Goal: Use online tool/utility: Utilize a website feature to perform a specific function

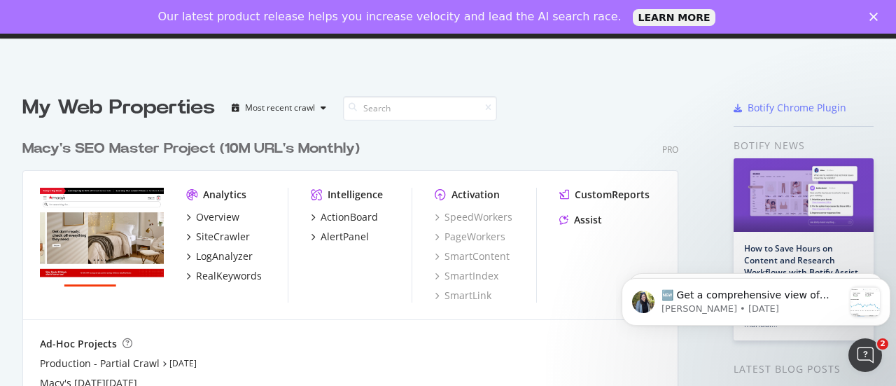
click at [866, 13] on div "Our latest product release helps you increase velocity and lead the AI search r…" at bounding box center [448, 17] width 896 height 22
click at [872, 15] on polygon "Close" at bounding box center [873, 17] width 8 height 8
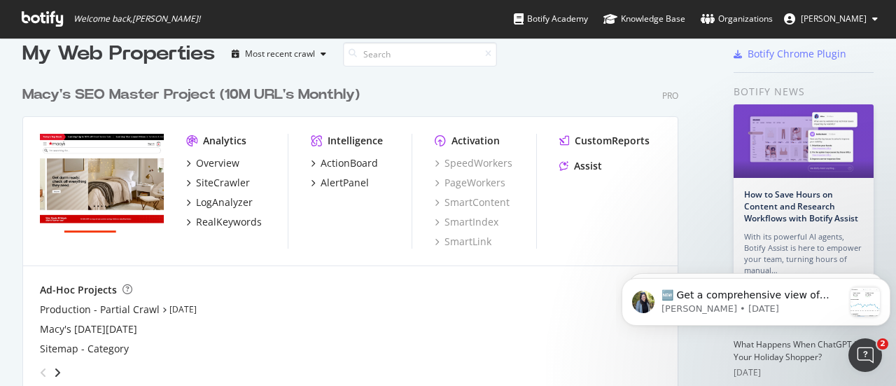
scroll to position [21, 0]
click at [563, 167] on icon "grid" at bounding box center [563, 165] width 9 height 10
